Goal: Task Accomplishment & Management: Complete application form

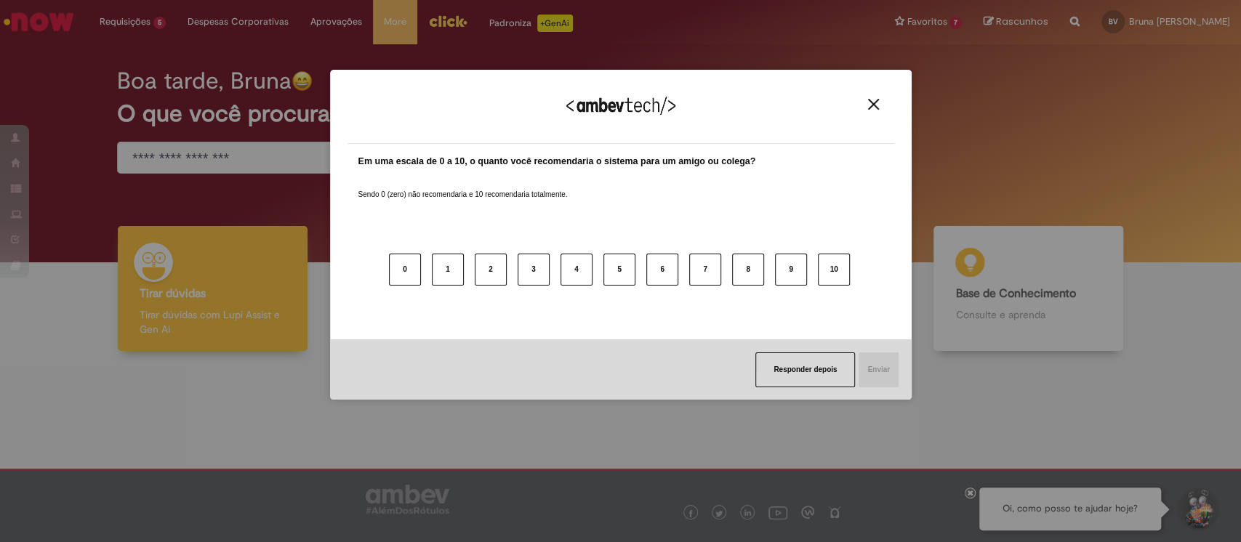
click at [868, 105] on img "Close" at bounding box center [873, 104] width 11 height 11
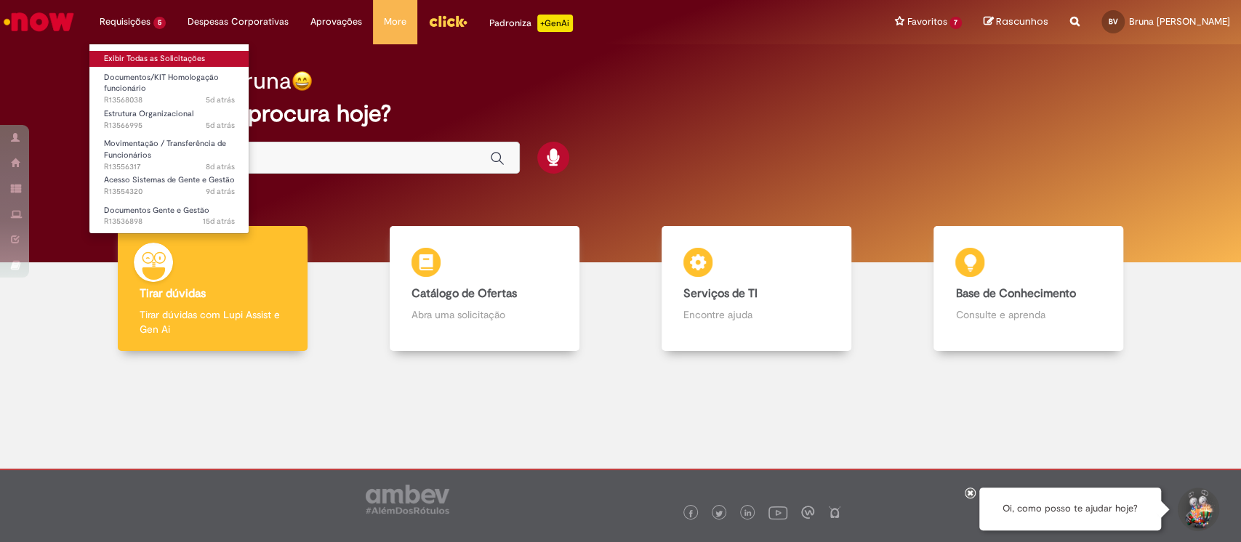
click at [157, 60] on link "Exibir Todas as Solicitações" at bounding box center [169, 59] width 160 height 16
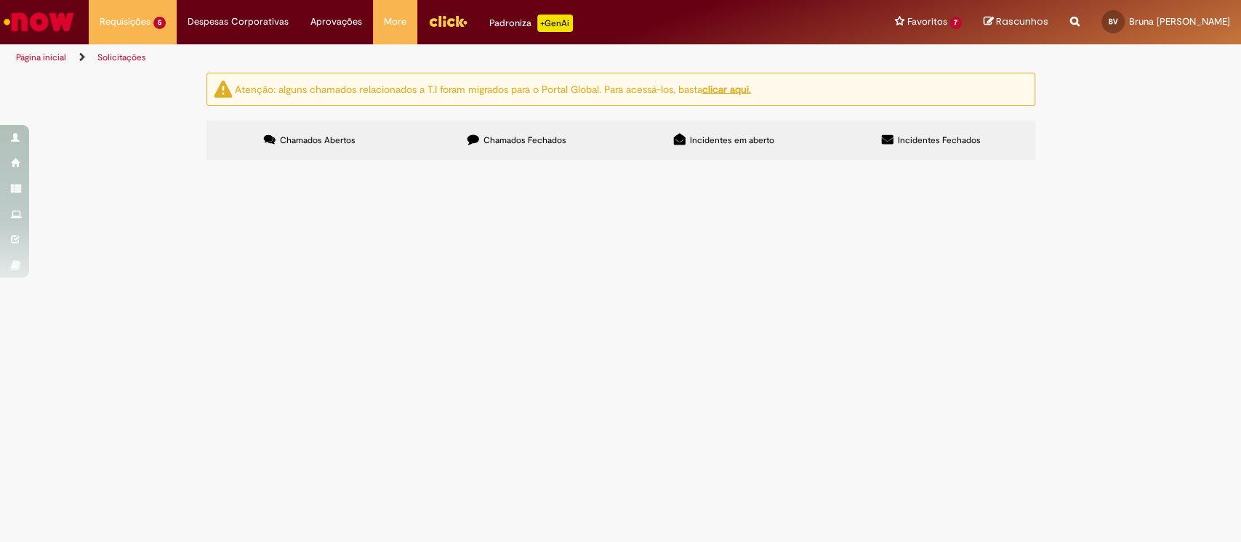
click at [0, 0] on span "Bom dia, tudo bem? conforme alinhado com Ronald/Efra, estou abrindo um chamado …" at bounding box center [0, 0] width 0 height 0
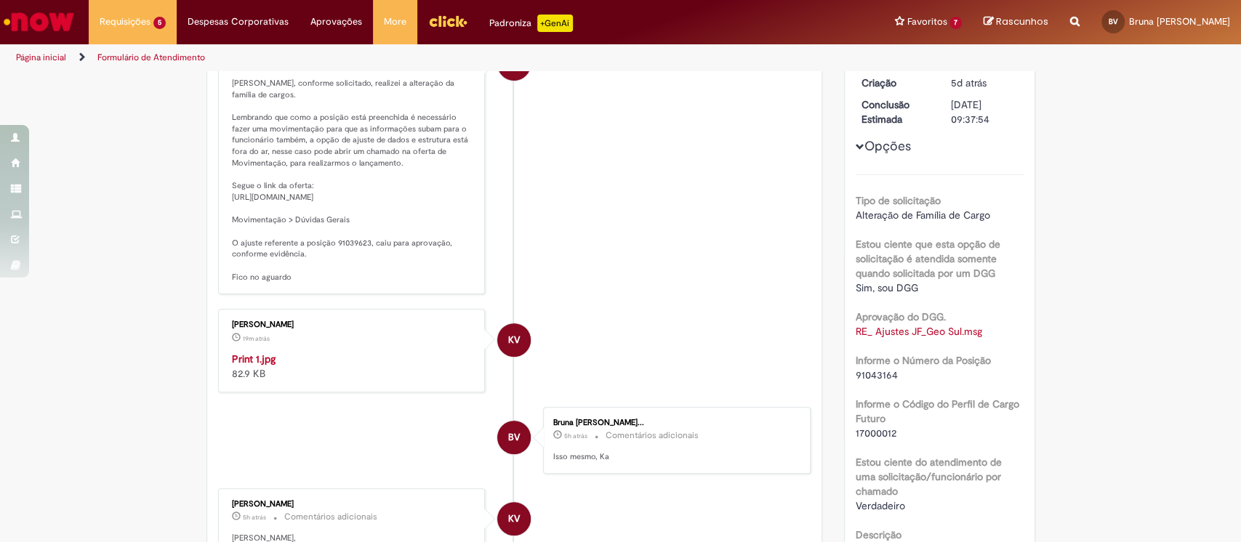
scroll to position [310, 0]
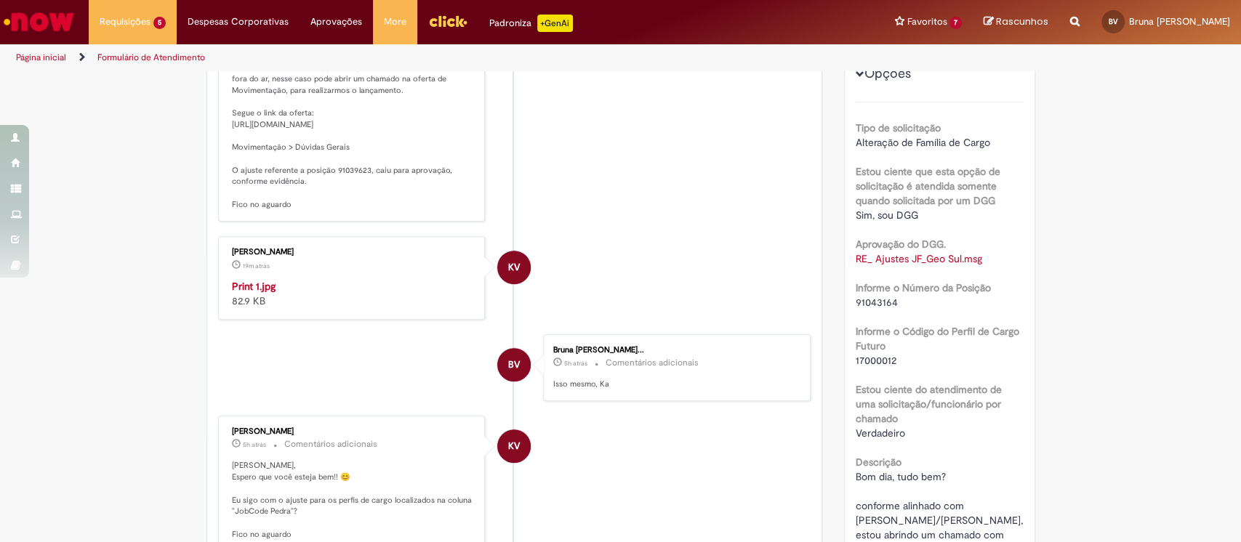
click at [326, 279] on img "Histórico de tíquete" at bounding box center [353, 279] width 242 height 0
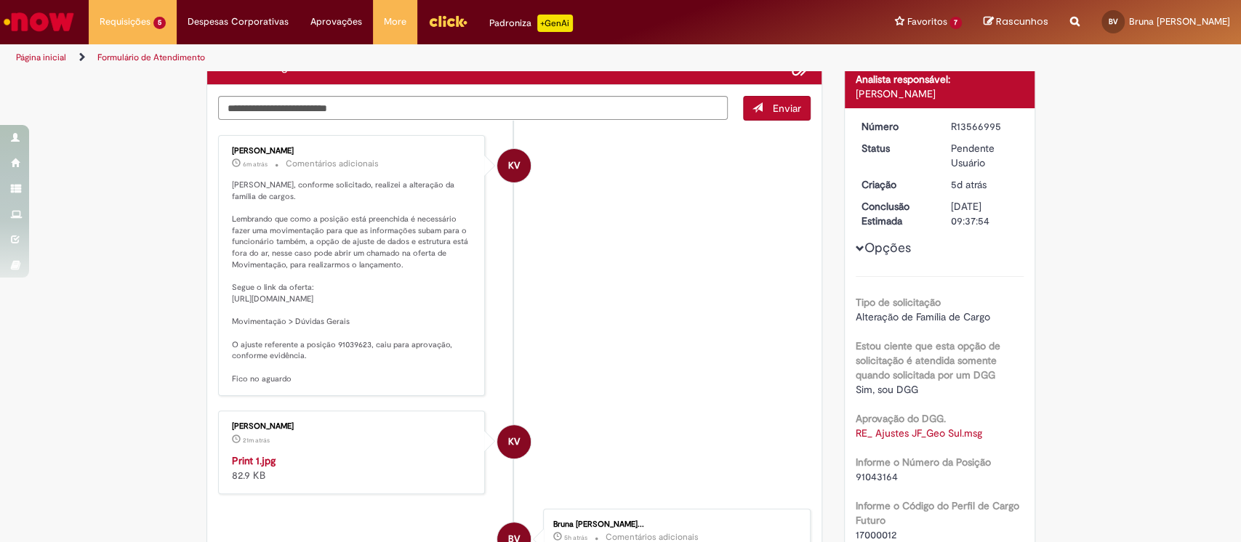
scroll to position [129, 0]
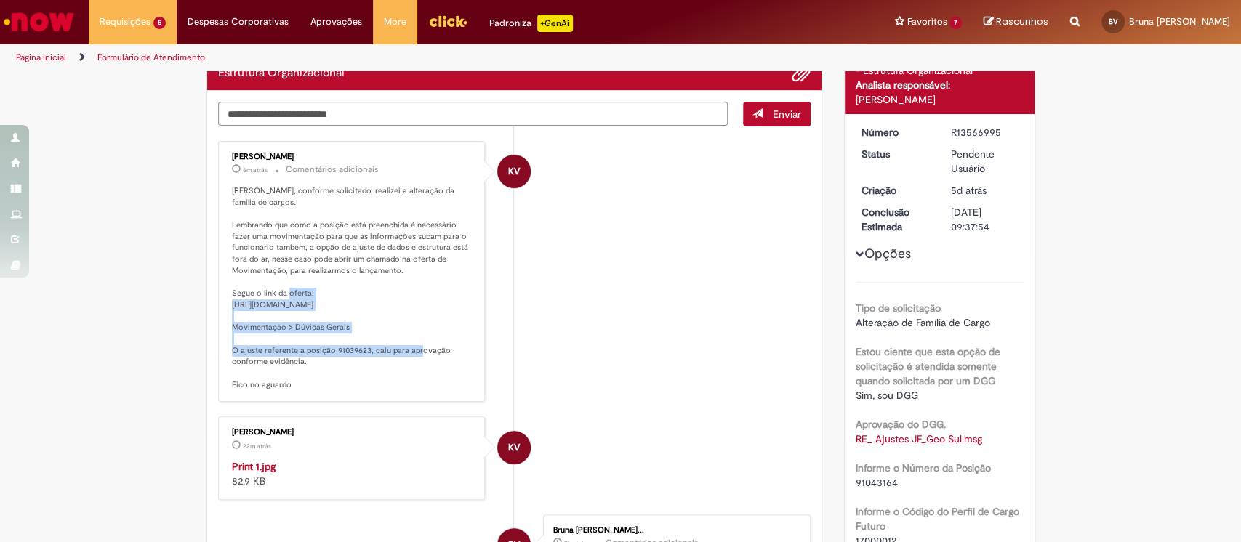
drag, startPoint x: 300, startPoint y: 313, endPoint x: 217, endPoint y: 289, distance: 86.3
click at [222, 289] on div "Karine Vieira 6m atrás 6 minutos atrás Comentários adicionais Bruna, conforme s…" at bounding box center [351, 271] width 259 height 253
copy p "https://ambev.service-now.com/ambevnow?id=sc_cat_item&table=sc_cat_item&sys_id=…"
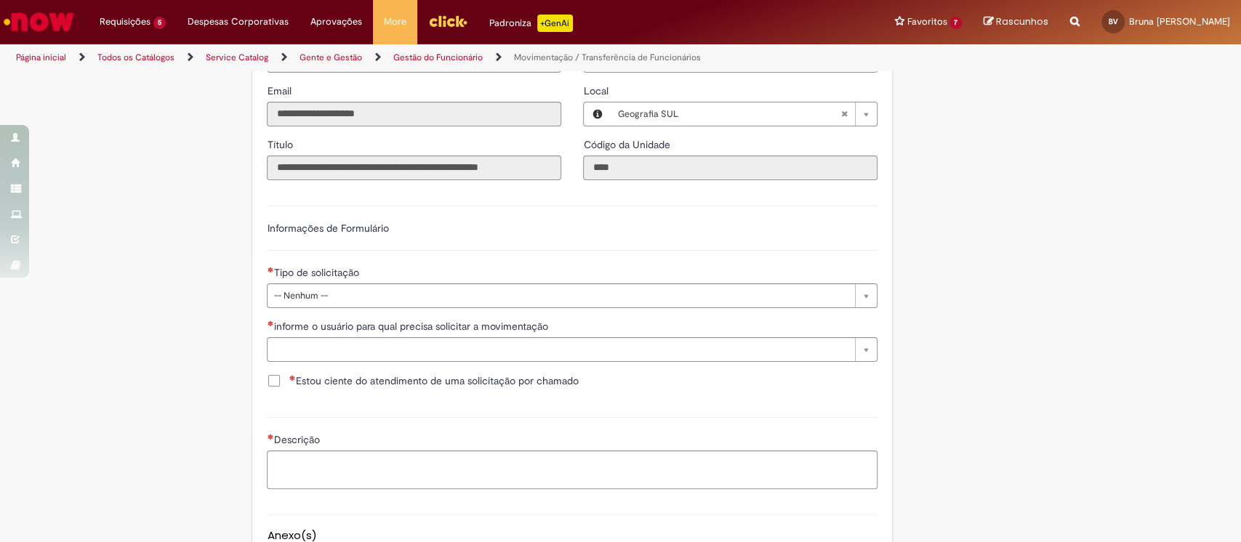
scroll to position [424, 0]
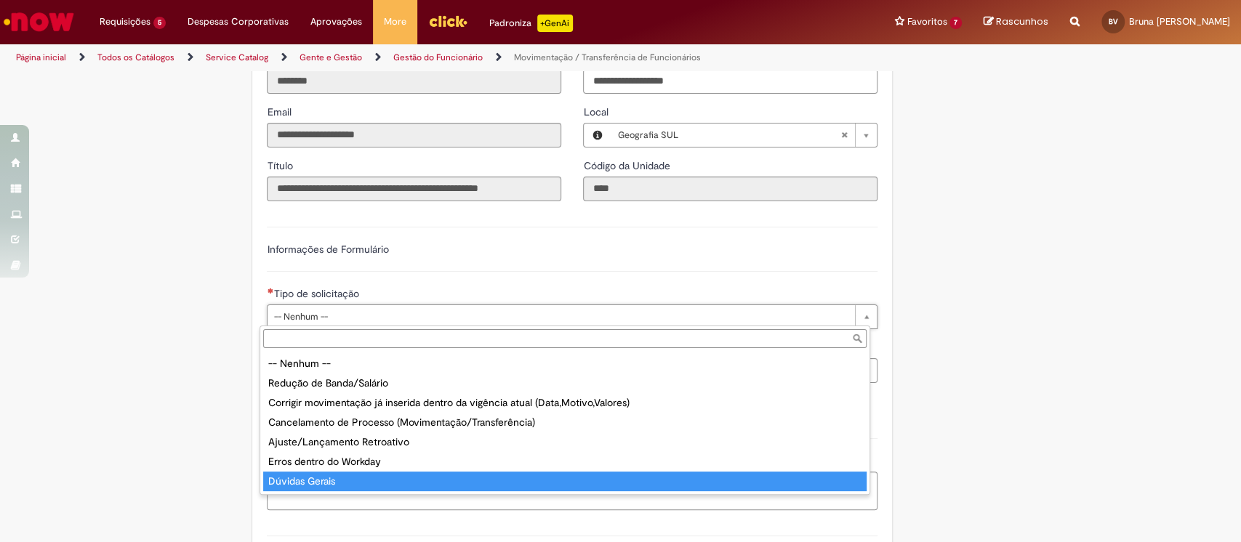
type input "**********"
select select "**********"
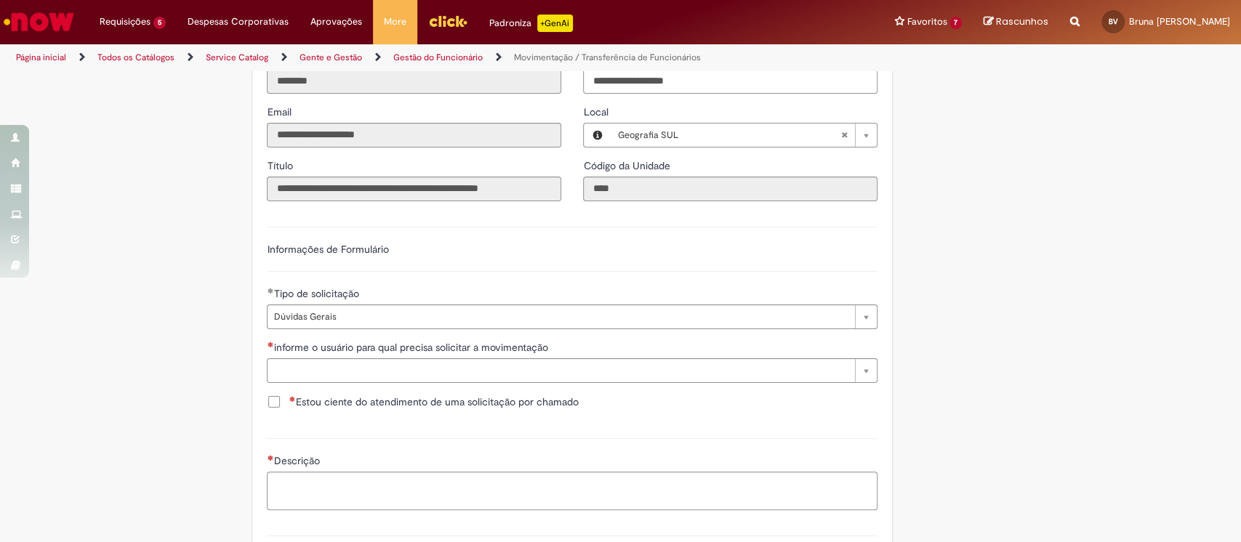
click at [289, 405] on span "Estou ciente do atendimento de uma solicitação por chamado" at bounding box center [433, 402] width 289 height 15
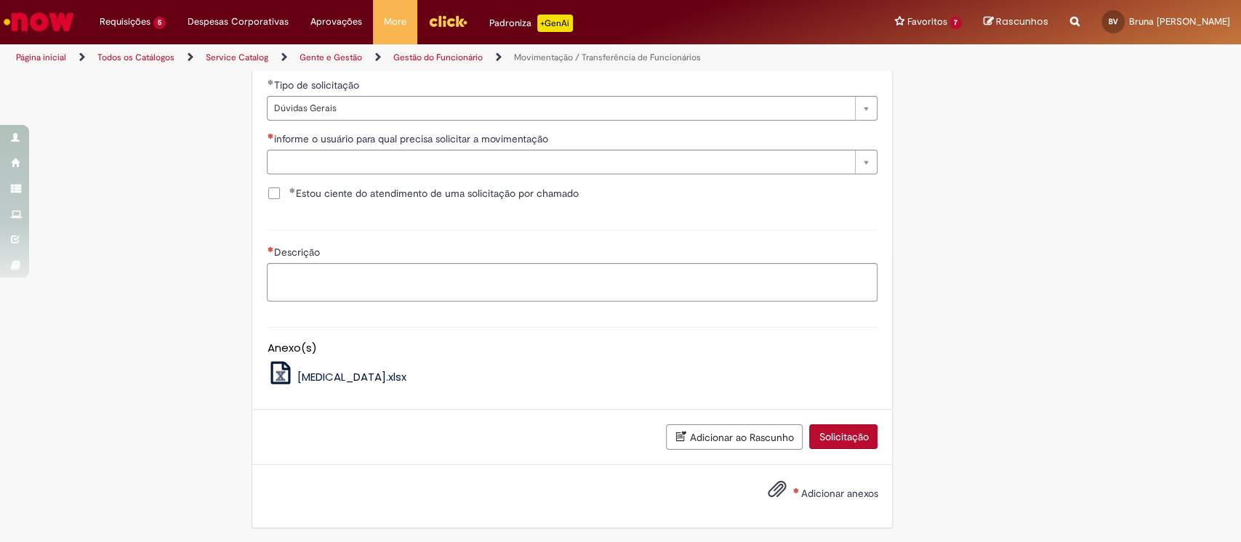
scroll to position [634, 0]
click at [305, 372] on span "[MEDICAL_DATA].xlsx" at bounding box center [351, 375] width 109 height 15
